Goal: Navigation & Orientation: Find specific page/section

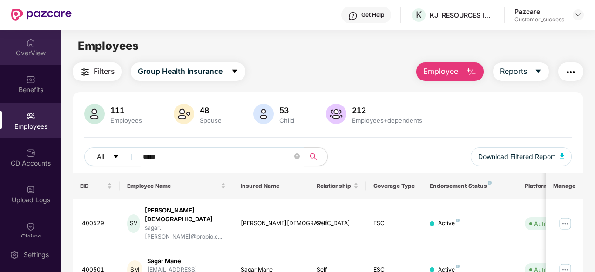
click at [34, 44] on div "OverView" at bounding box center [30, 47] width 61 height 35
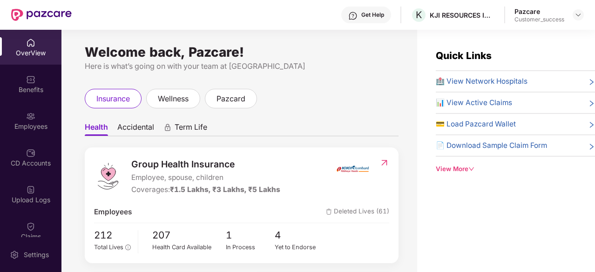
click at [554, 13] on div "Pazcare" at bounding box center [539, 11] width 50 height 9
click at [578, 12] on img at bounding box center [577, 14] width 7 height 7
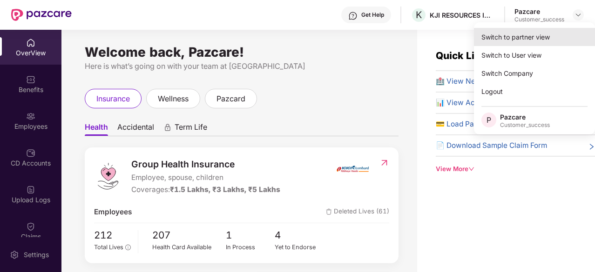
click at [534, 34] on div "Switch to partner view" at bounding box center [534, 37] width 121 height 18
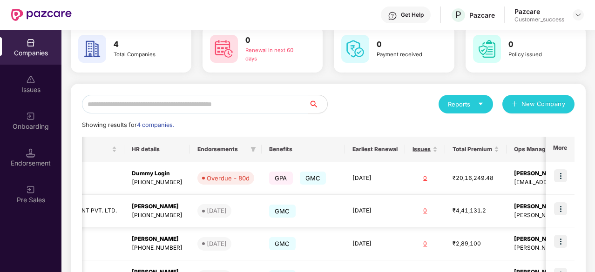
scroll to position [118, 0]
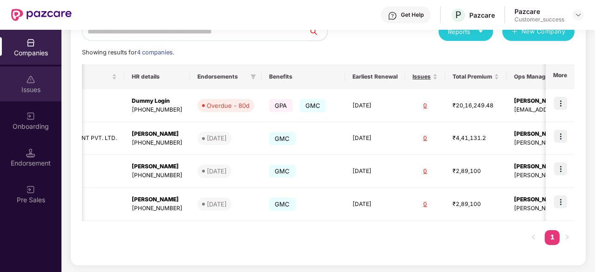
click at [21, 95] on div "Issues" at bounding box center [30, 84] width 61 height 35
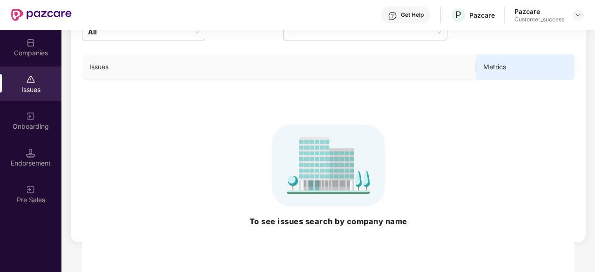
click at [27, 114] on img at bounding box center [30, 116] width 9 height 9
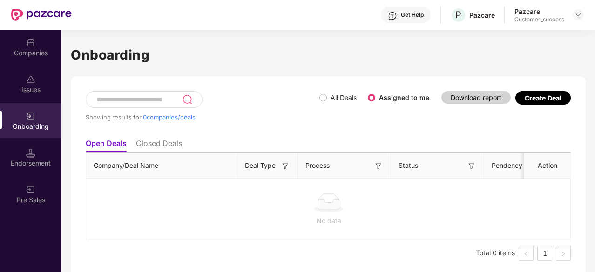
click at [31, 144] on div "Endorsement" at bounding box center [30, 157] width 61 height 35
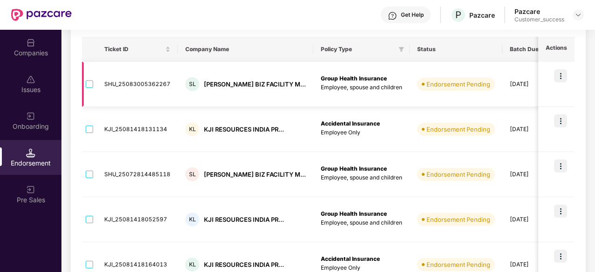
scroll to position [175, 0]
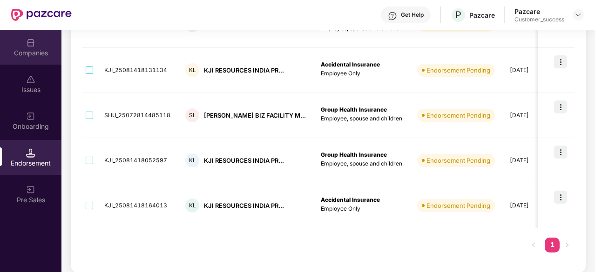
click at [30, 54] on div "Companies" at bounding box center [30, 52] width 61 height 9
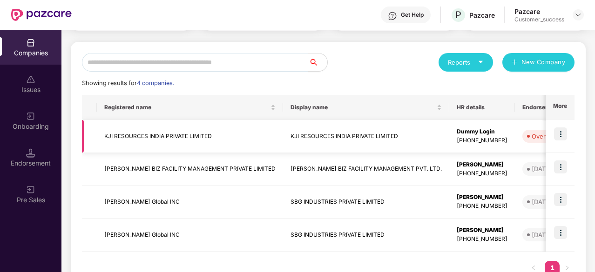
click at [557, 135] on img at bounding box center [560, 134] width 13 height 13
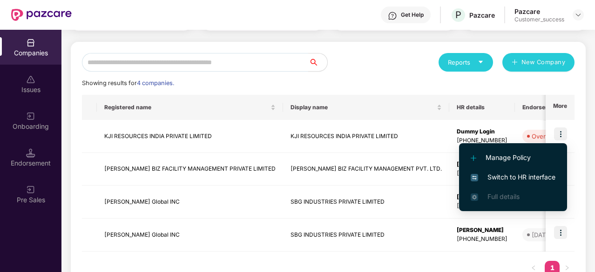
click at [515, 172] on span "Switch to HR interface" at bounding box center [513, 177] width 85 height 10
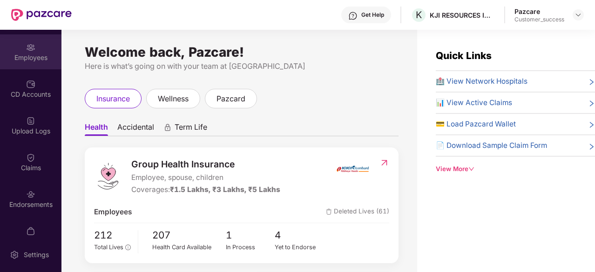
scroll to position [84, 0]
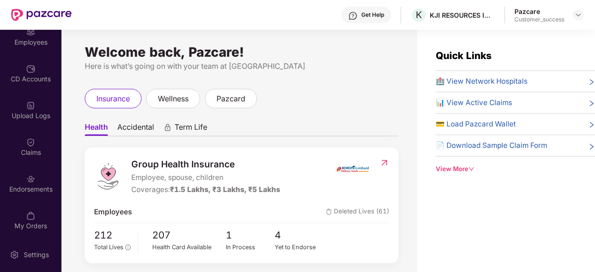
click at [34, 146] on div "Claims" at bounding box center [30, 146] width 61 height 35
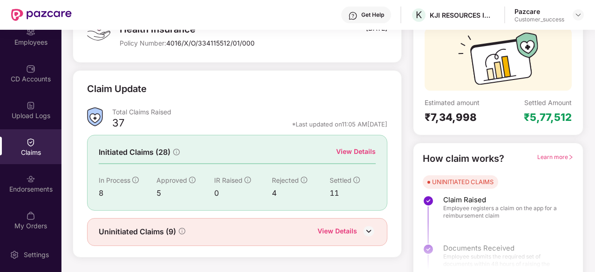
scroll to position [91, 0]
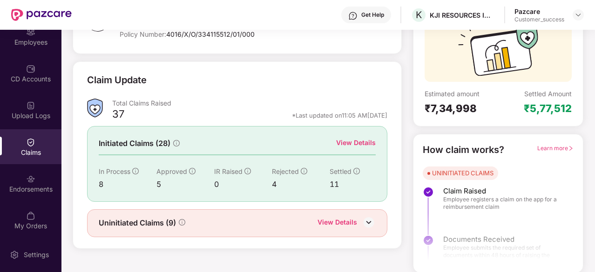
click at [356, 143] on div "View Details" at bounding box center [356, 143] width 40 height 10
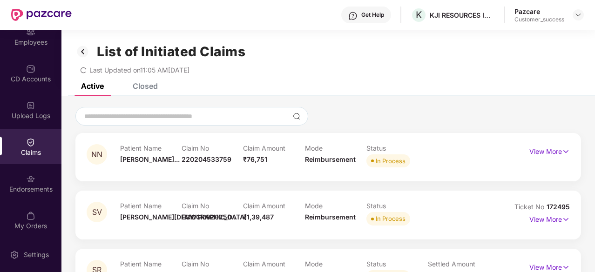
click at [85, 50] on img at bounding box center [82, 52] width 15 height 16
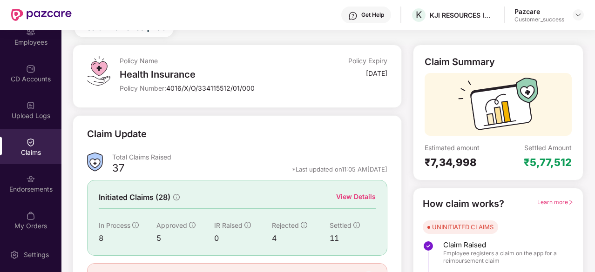
scroll to position [91, 0]
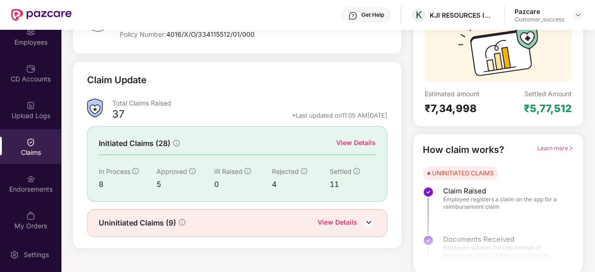
click at [560, 147] on span "Learn more" at bounding box center [555, 148] width 36 height 7
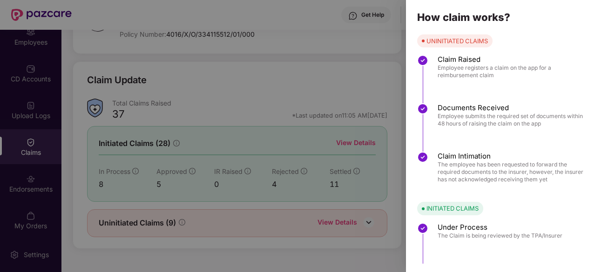
click at [351, 66] on div at bounding box center [297, 136] width 595 height 272
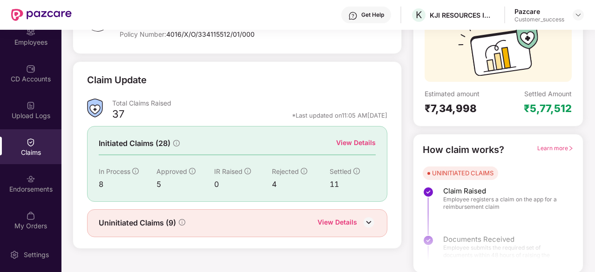
scroll to position [0, 0]
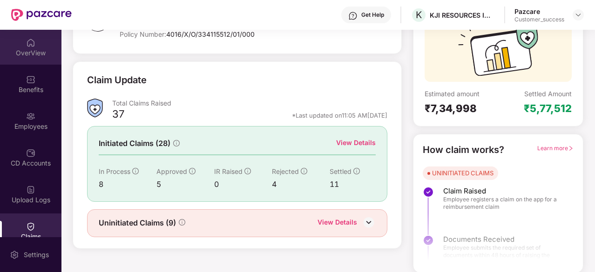
click at [27, 47] on img at bounding box center [30, 42] width 9 height 9
